Goal: Check status: Check status

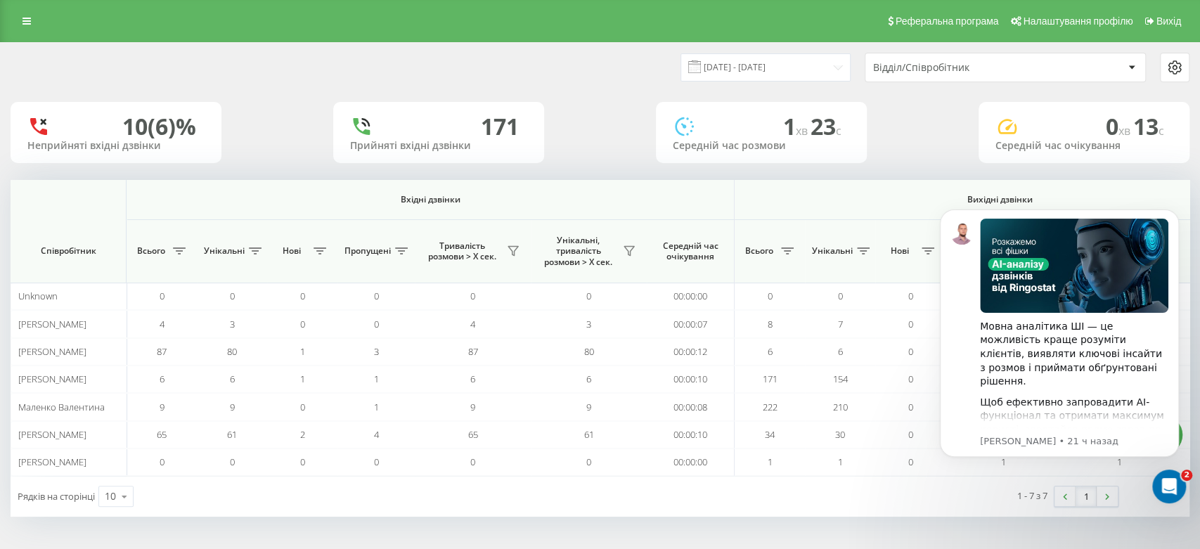
scroll to position [0, 782]
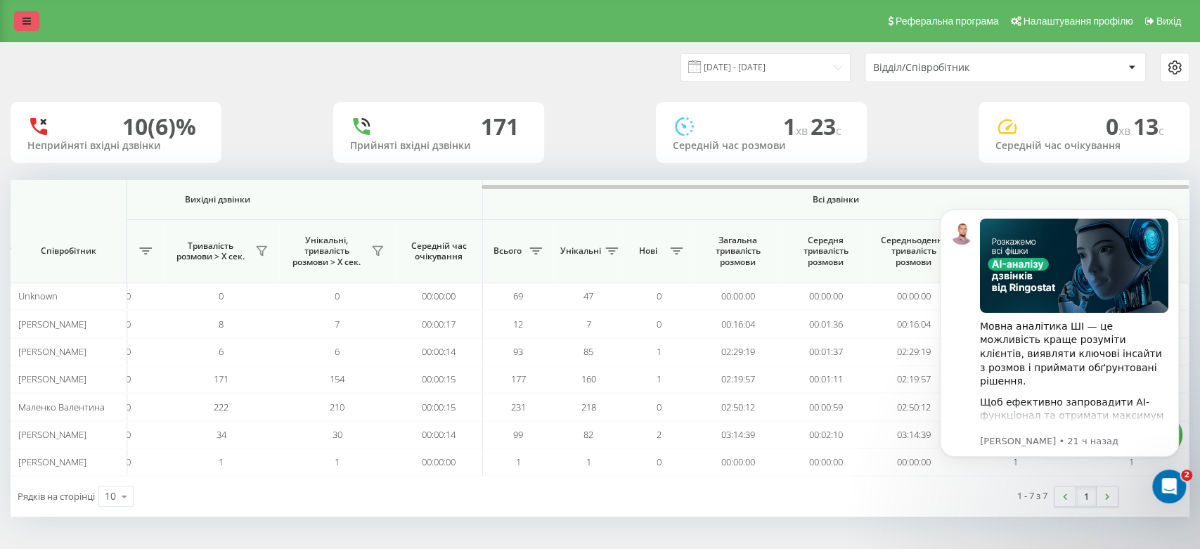
click at [32, 28] on link at bounding box center [26, 21] width 25 height 20
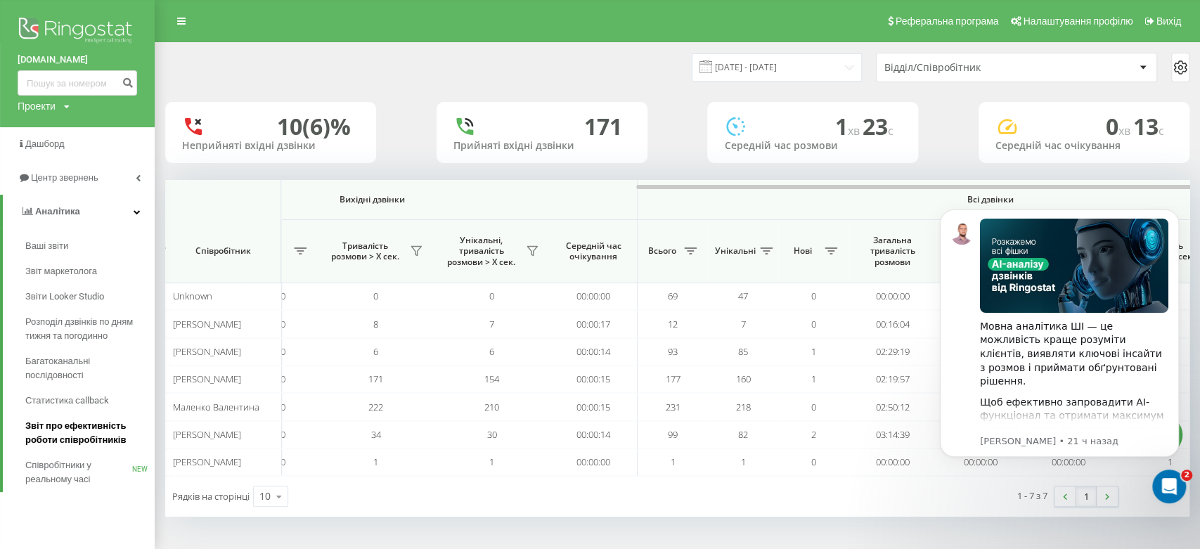
click at [68, 431] on span "Звіт про ефективність роботи співробітників" at bounding box center [86, 433] width 122 height 28
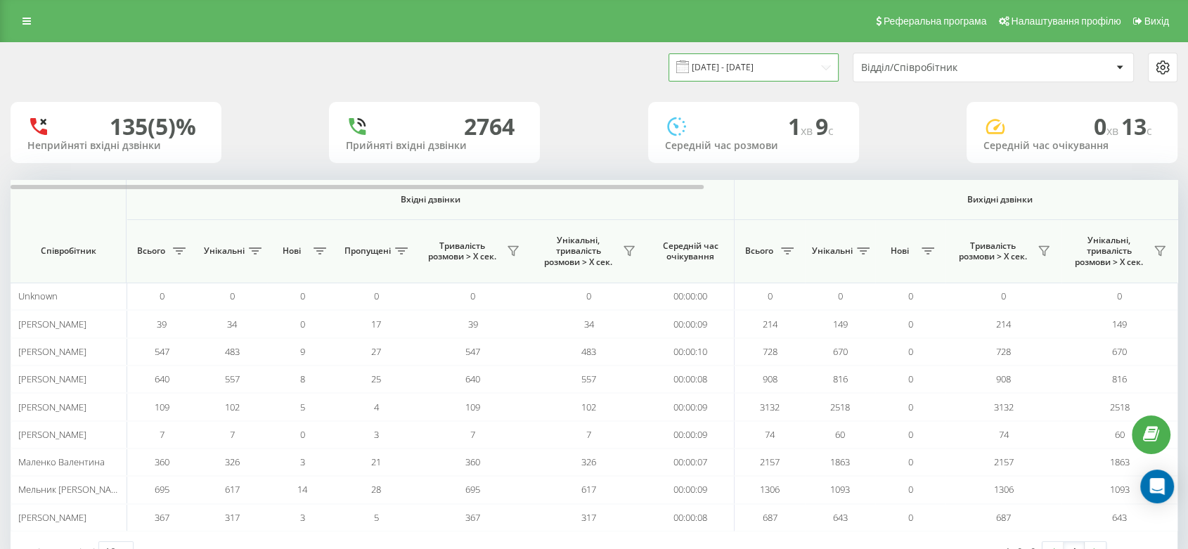
click at [708, 74] on input "[DATE] - [DATE]" at bounding box center [753, 66] width 170 height 27
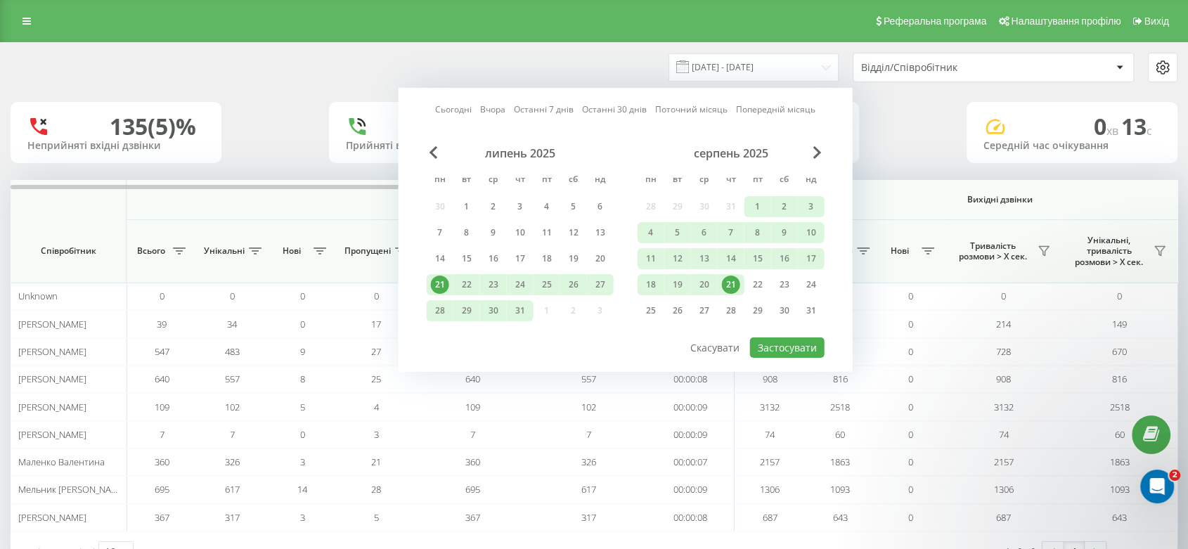
click at [725, 279] on div "21" at bounding box center [731, 284] width 18 height 18
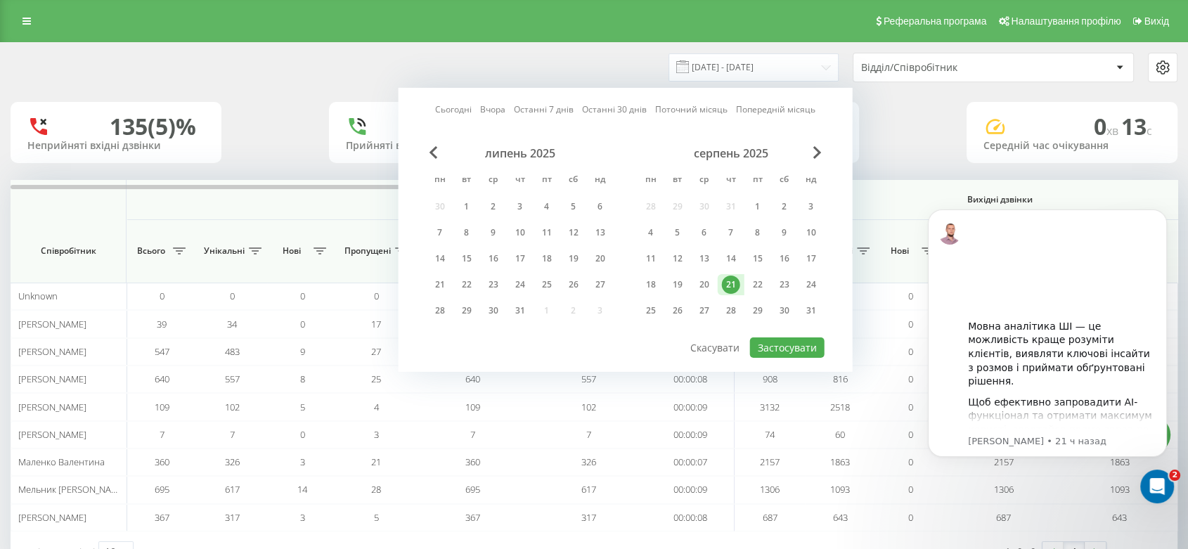
click at [725, 279] on div "21" at bounding box center [731, 284] width 18 height 18
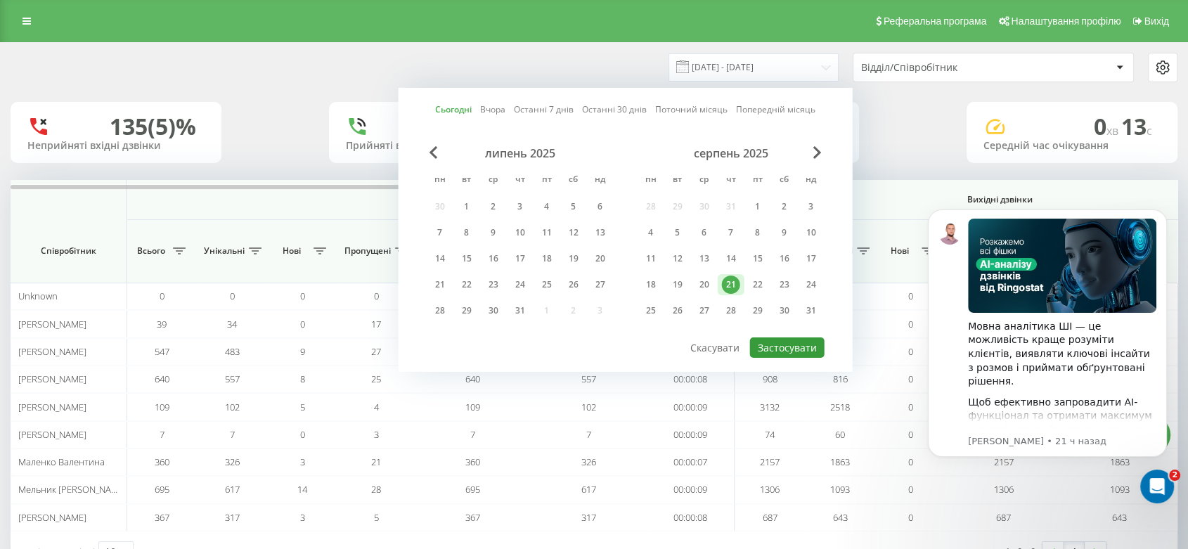
click at [793, 348] on button "Застосувати" at bounding box center [787, 347] width 74 height 20
type input "[DATE] - [DATE]"
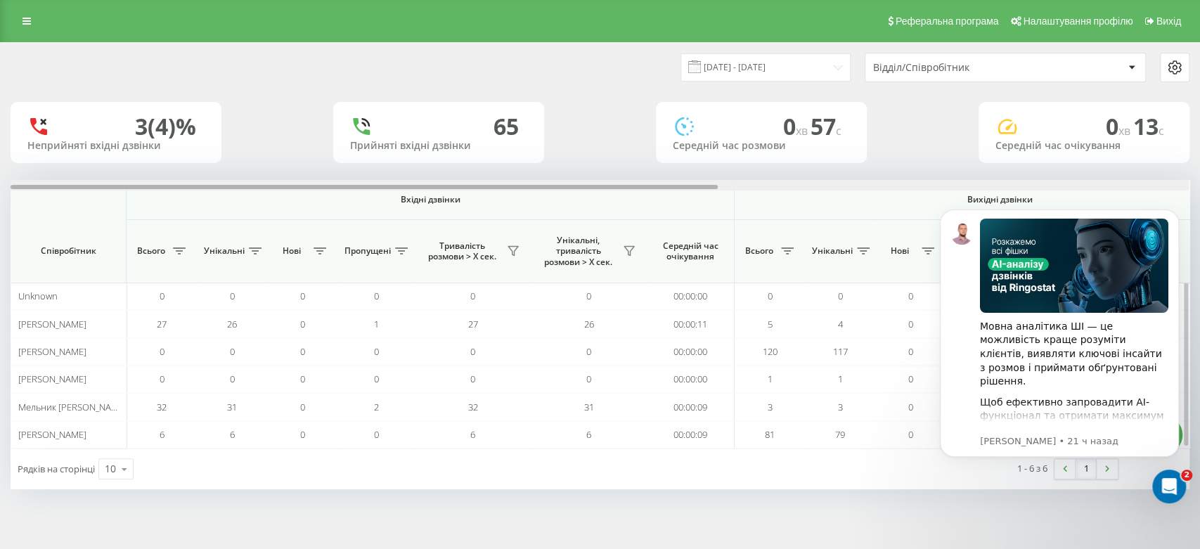
scroll to position [0, 782]
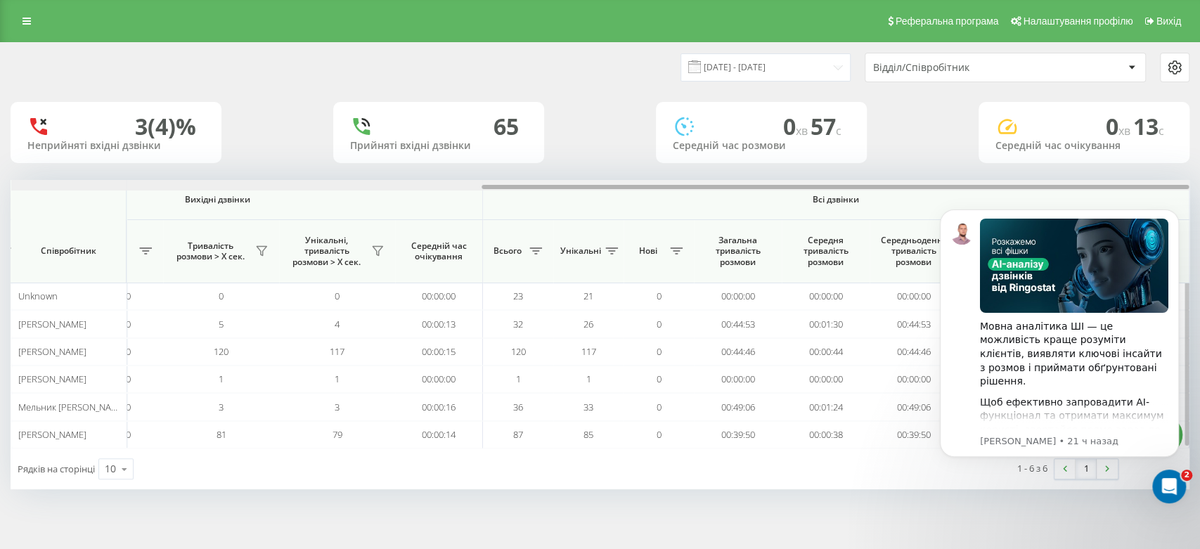
drag, startPoint x: 677, startPoint y: 183, endPoint x: 1112, endPoint y: 184, distance: 435.0
click at [1112, 184] on div at bounding box center [600, 185] width 1178 height 11
